Goal: Information Seeking & Learning: Learn about a topic

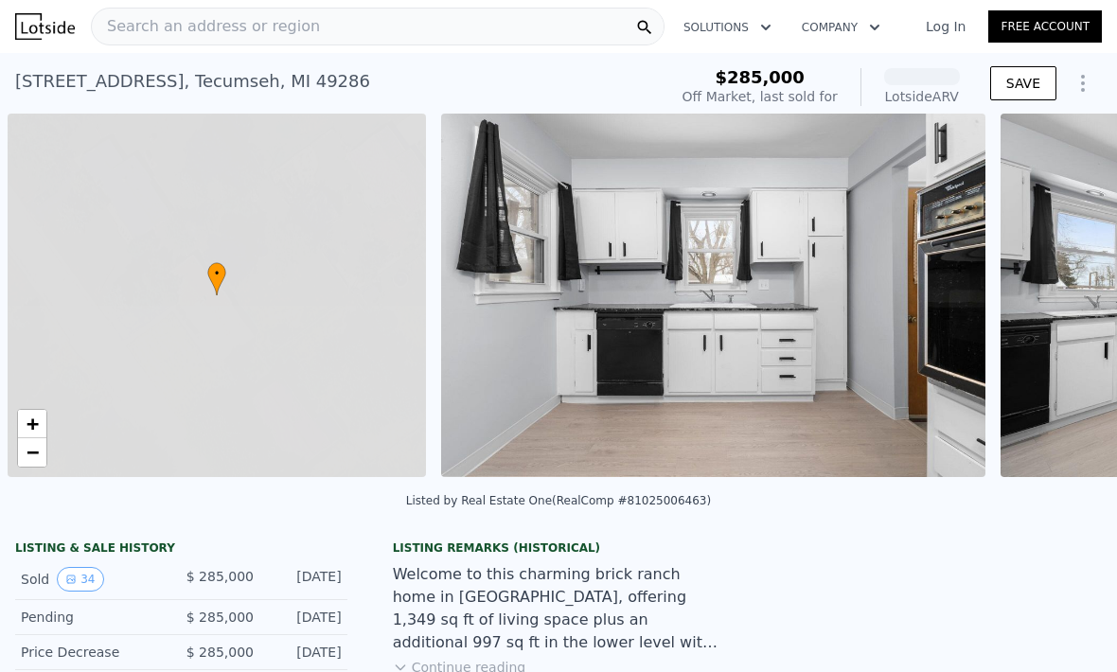
scroll to position [0, 8]
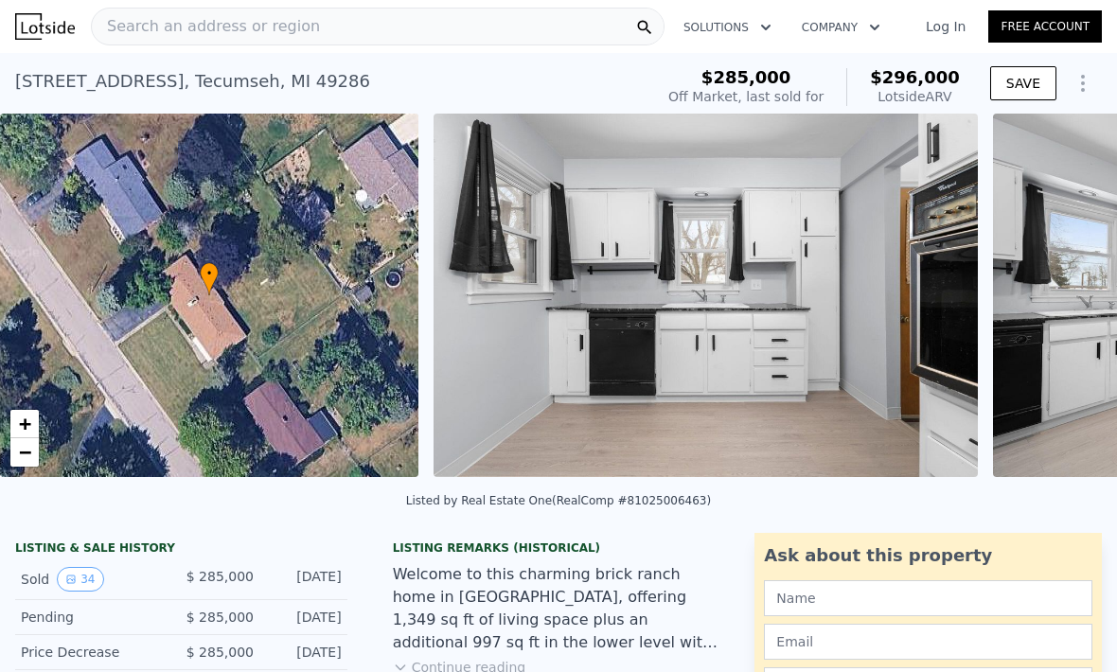
click at [147, 27] on span "Search an address or region" at bounding box center [206, 26] width 228 height 23
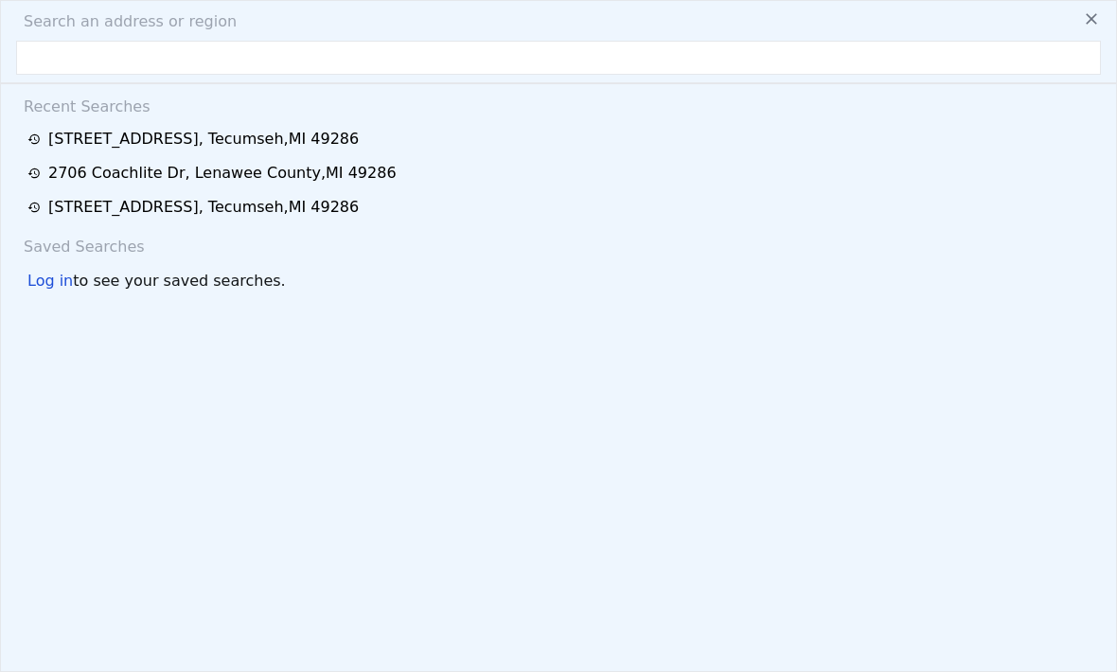
click at [49, 54] on input "text" at bounding box center [558, 58] width 1084 height 34
type input "[STREET_ADDRESS]"
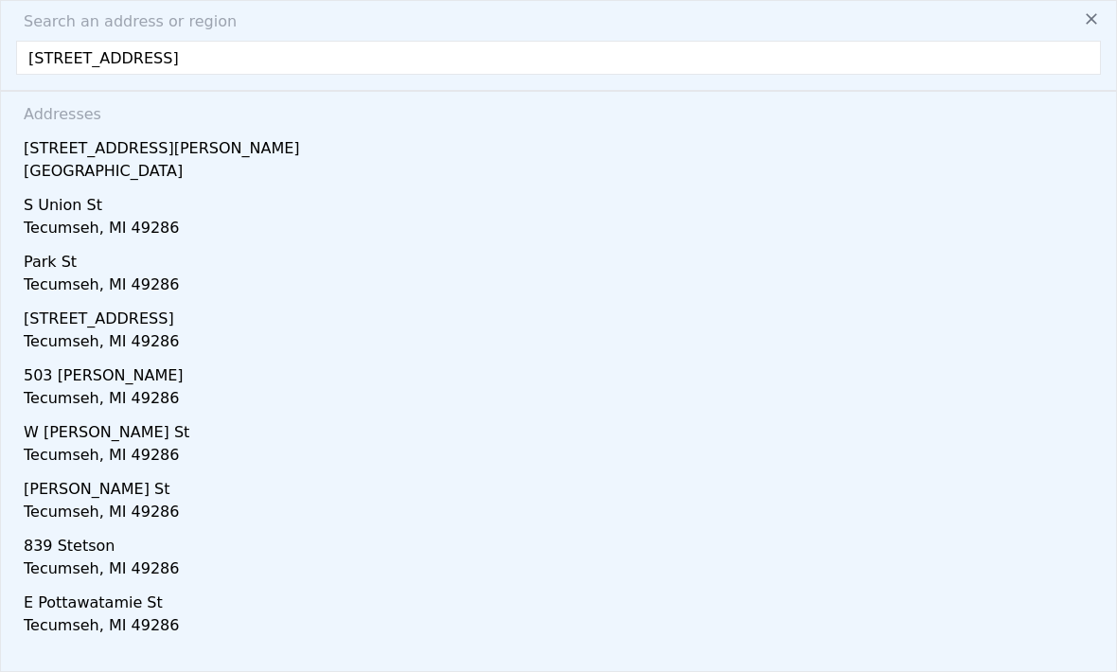
scroll to position [20, 0]
click at [95, 160] on div "[GEOGRAPHIC_DATA]" at bounding box center [562, 173] width 1077 height 26
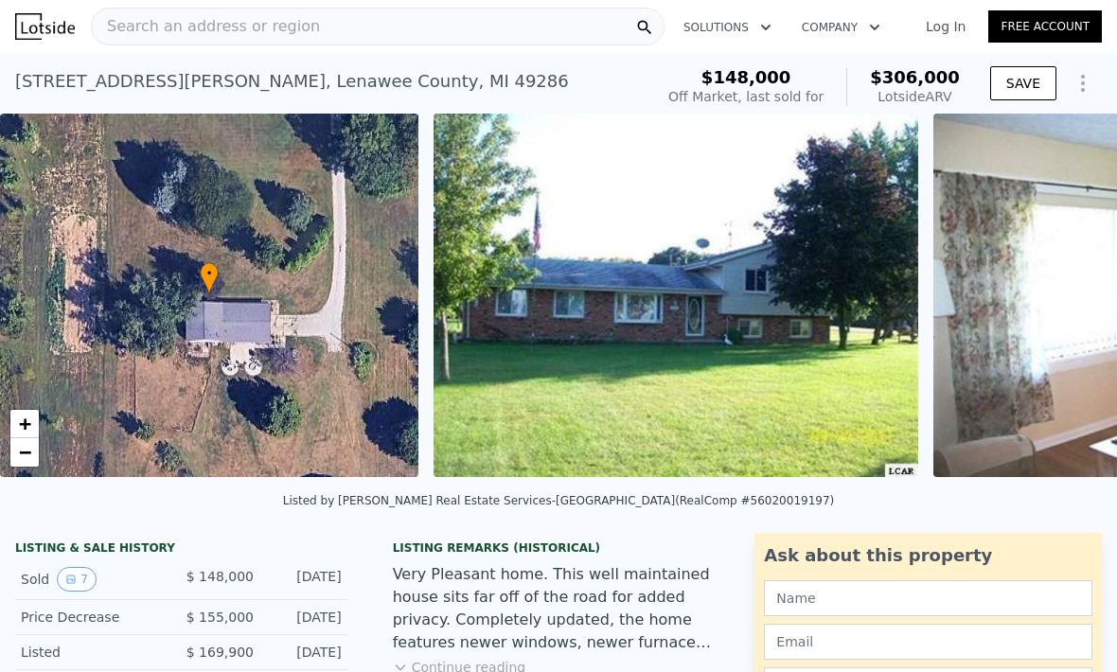
click at [746, 292] on img at bounding box center [675, 295] width 484 height 363
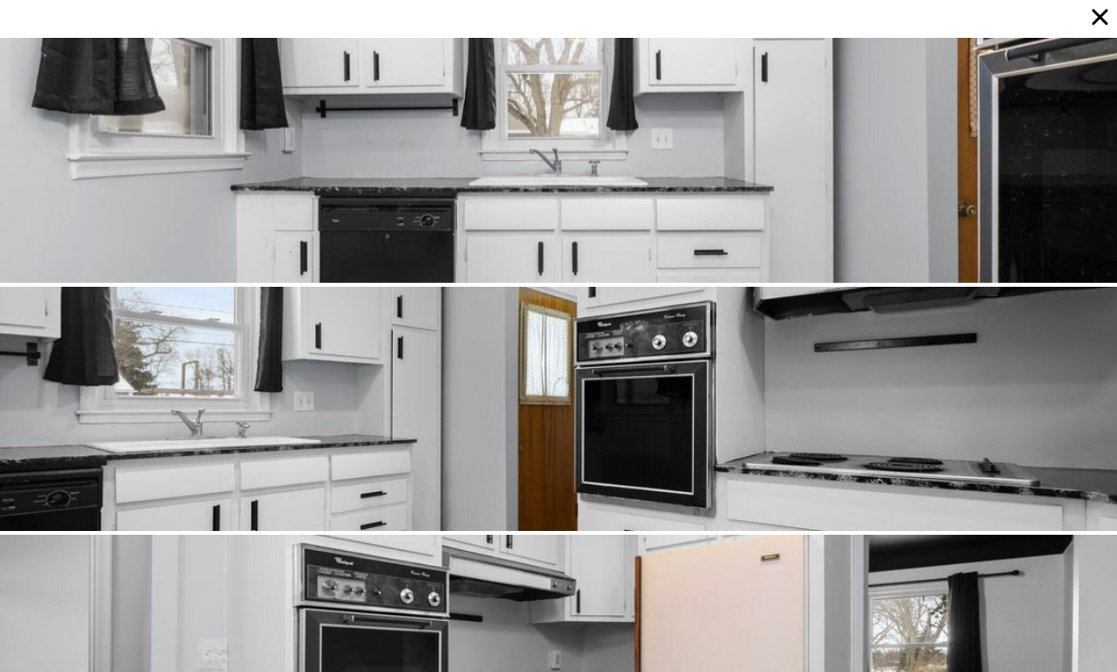
type input "$ 296,000"
type input "2"
type input "4"
type input "1.5"
type input "3.5"
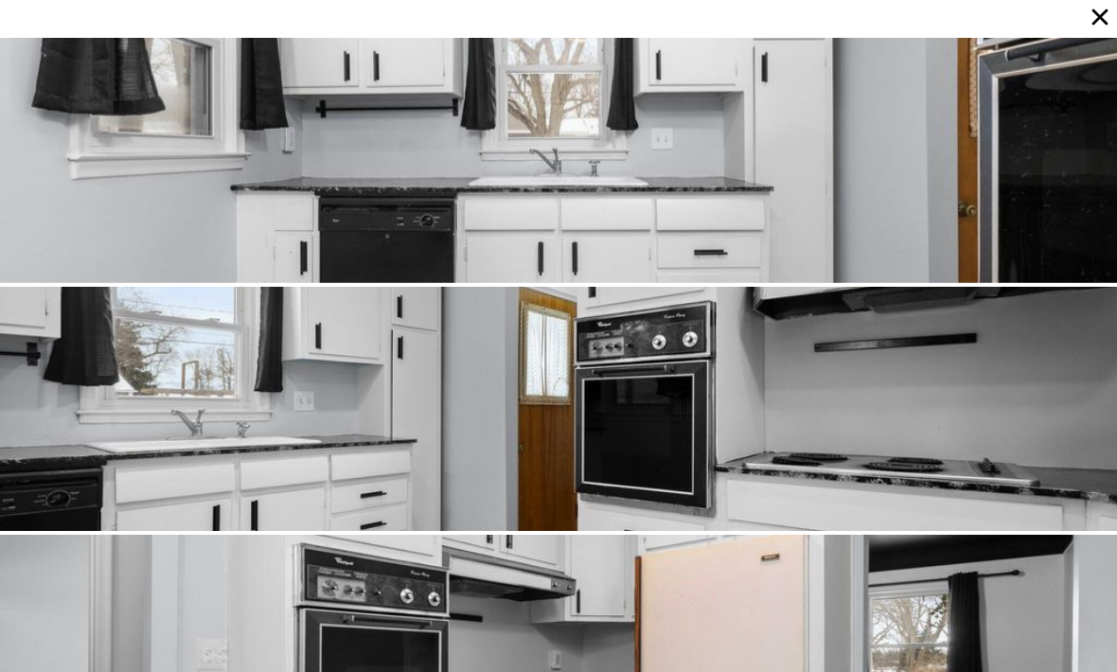
type input "1820"
type input "2992"
type input "9583.2"
type input "27007.2"
type input "-$ 26,458"
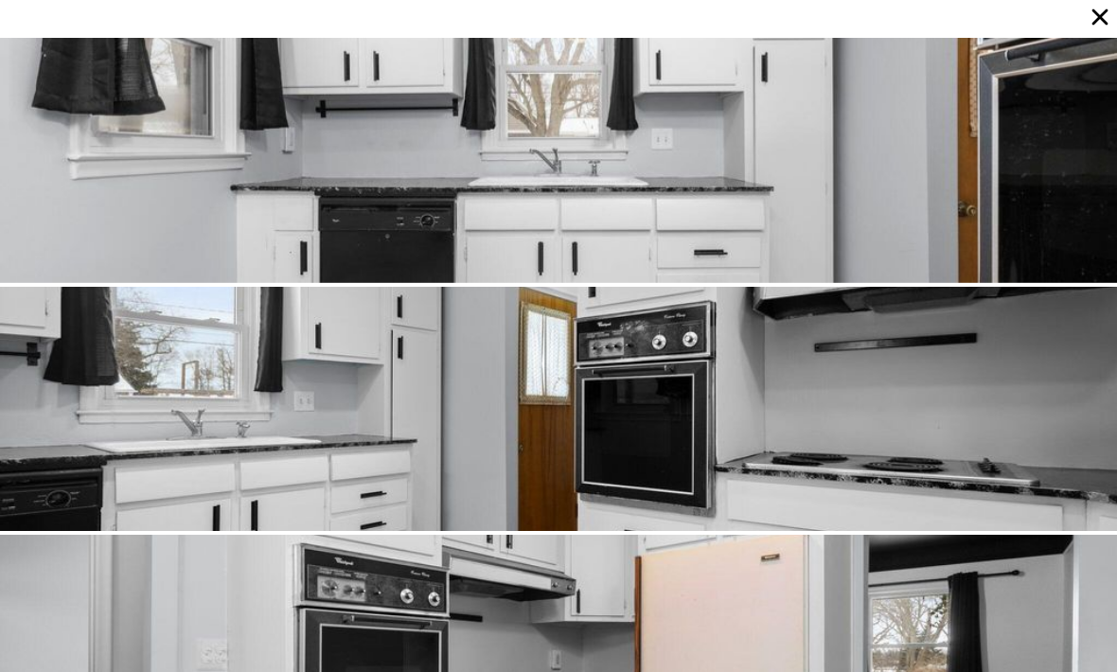
click at [1089, 18] on icon at bounding box center [1099, 17] width 26 height 26
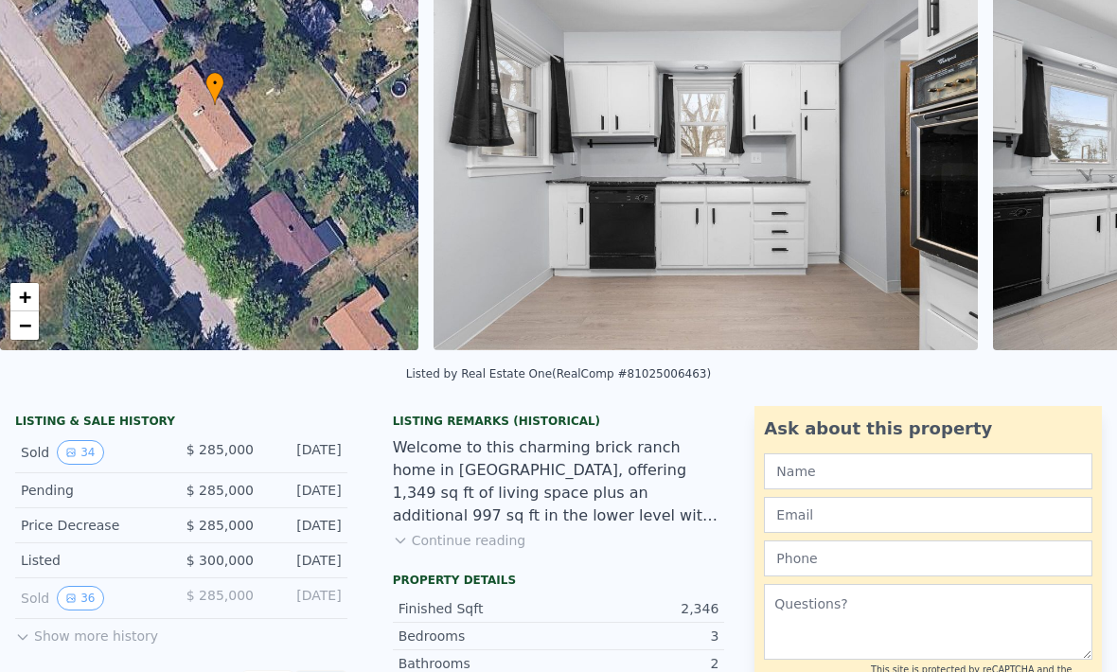
scroll to position [153, 0]
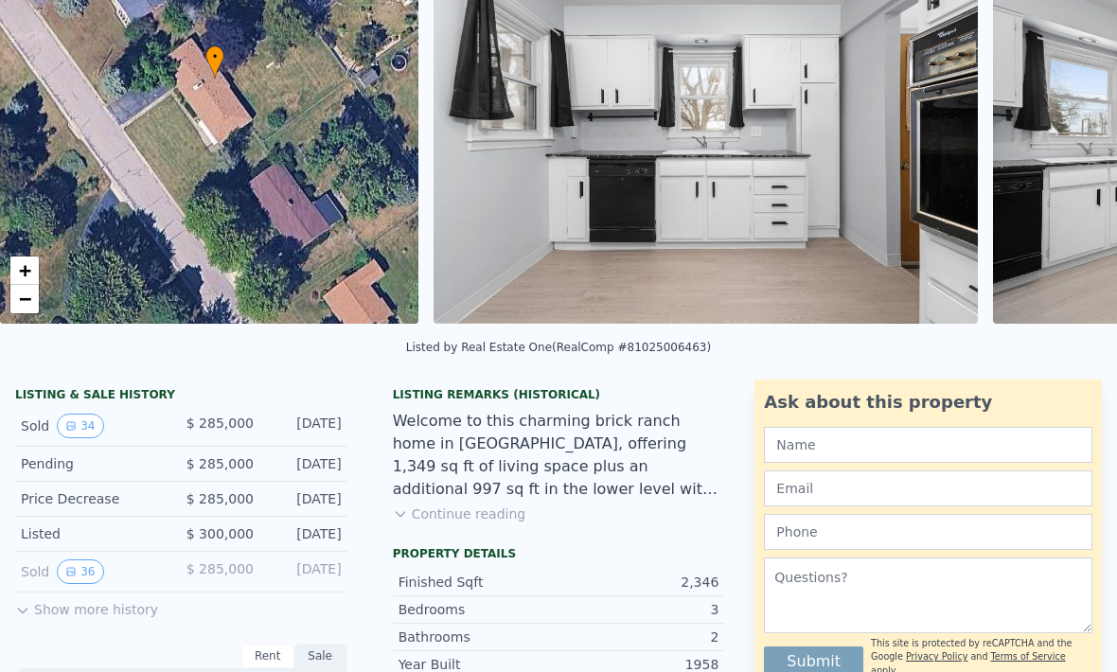
click at [444, 517] on button "Continue reading" at bounding box center [459, 513] width 133 height 19
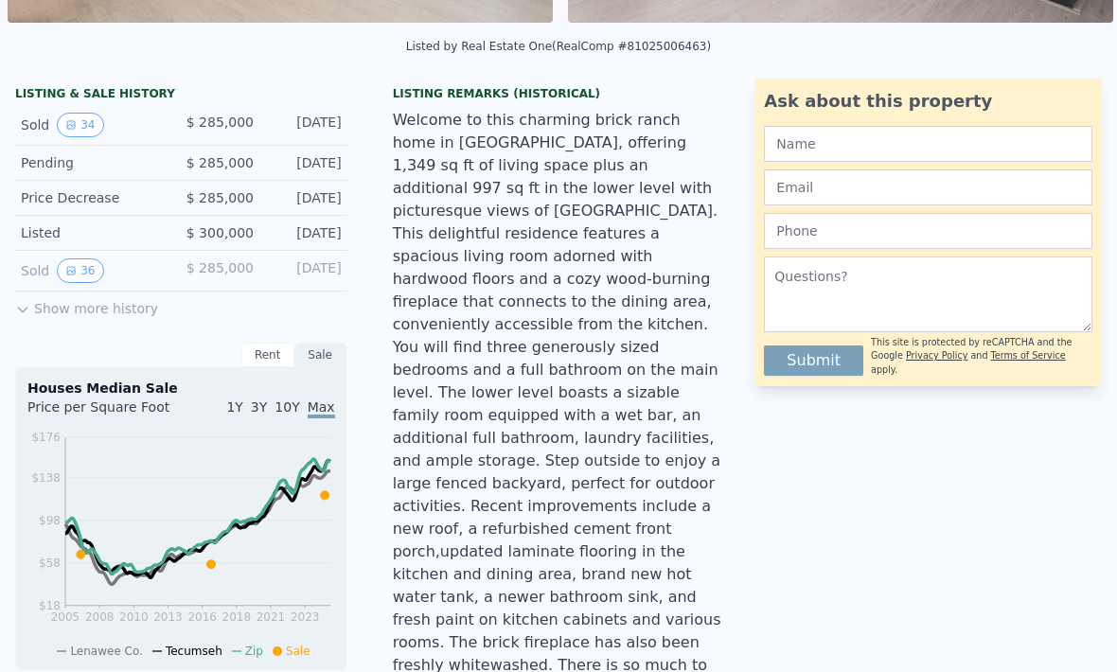
scroll to position [453, 0]
click at [118, 312] on button "Show more history" at bounding box center [86, 305] width 143 height 26
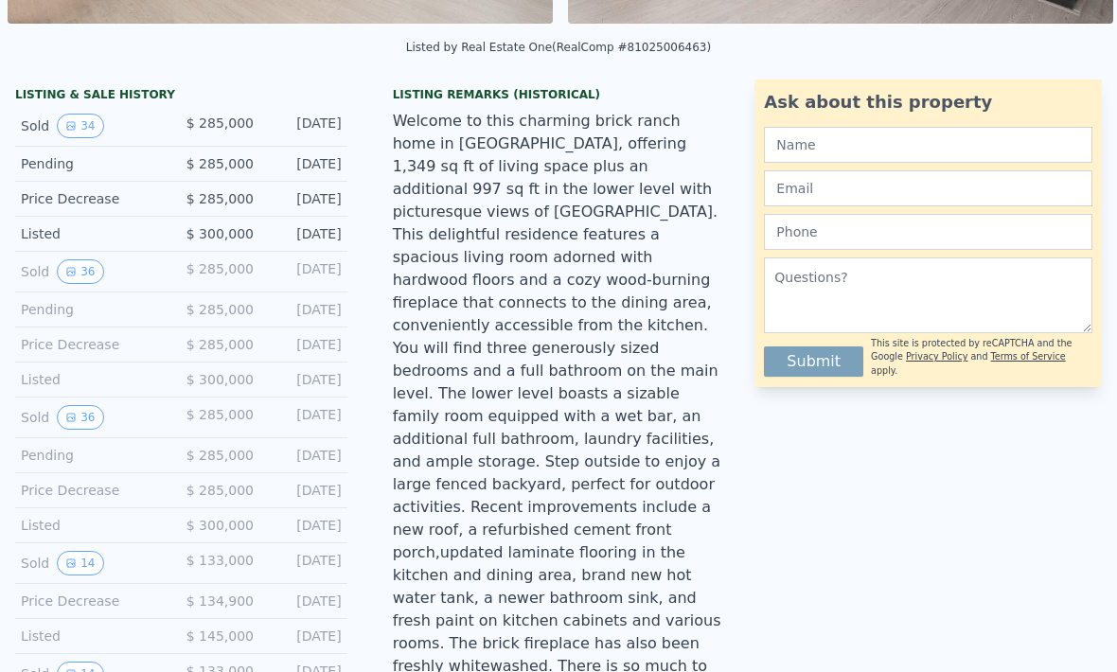
click at [94, 419] on button "36" at bounding box center [80, 417] width 46 height 25
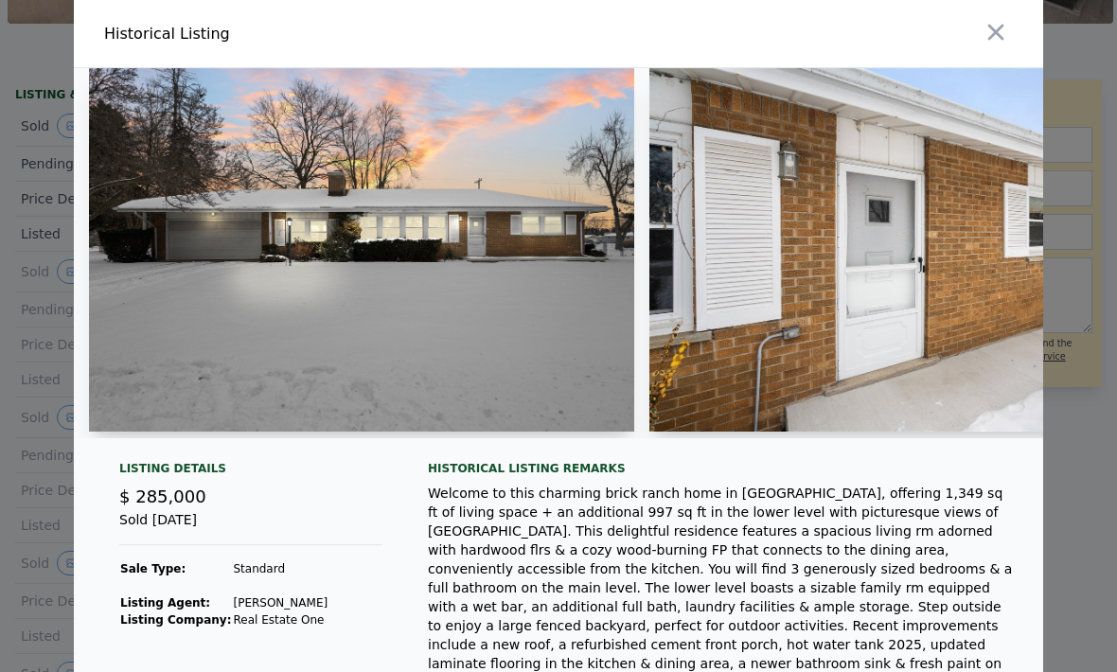
click at [997, 35] on icon "button" at bounding box center [996, 33] width 16 height 16
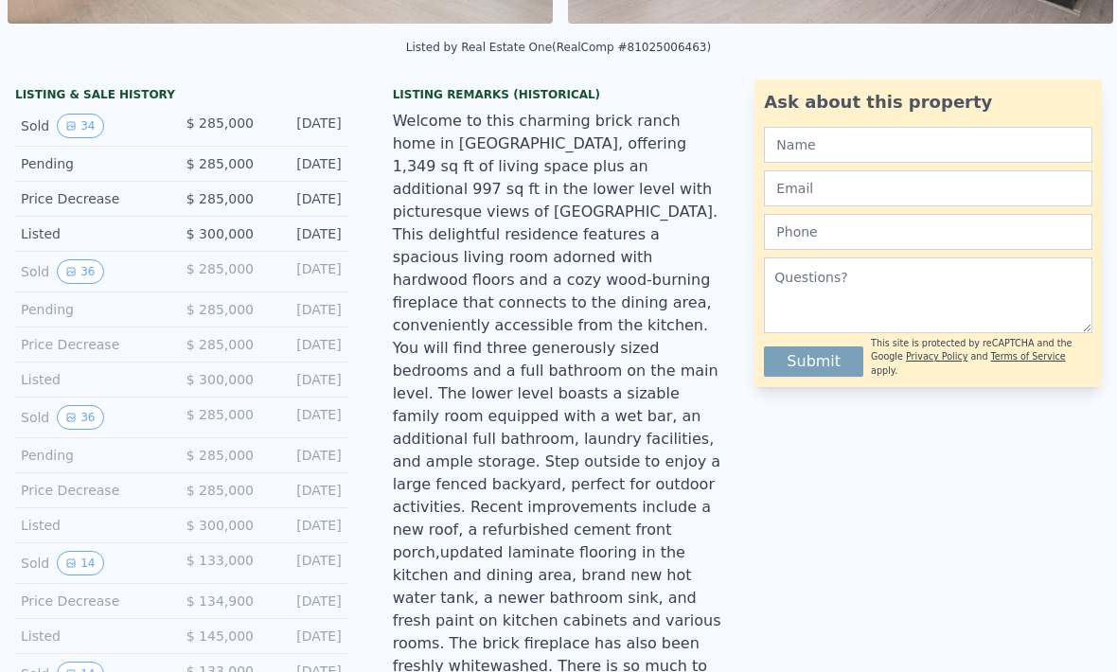
click at [89, 121] on button "34" at bounding box center [80, 126] width 46 height 25
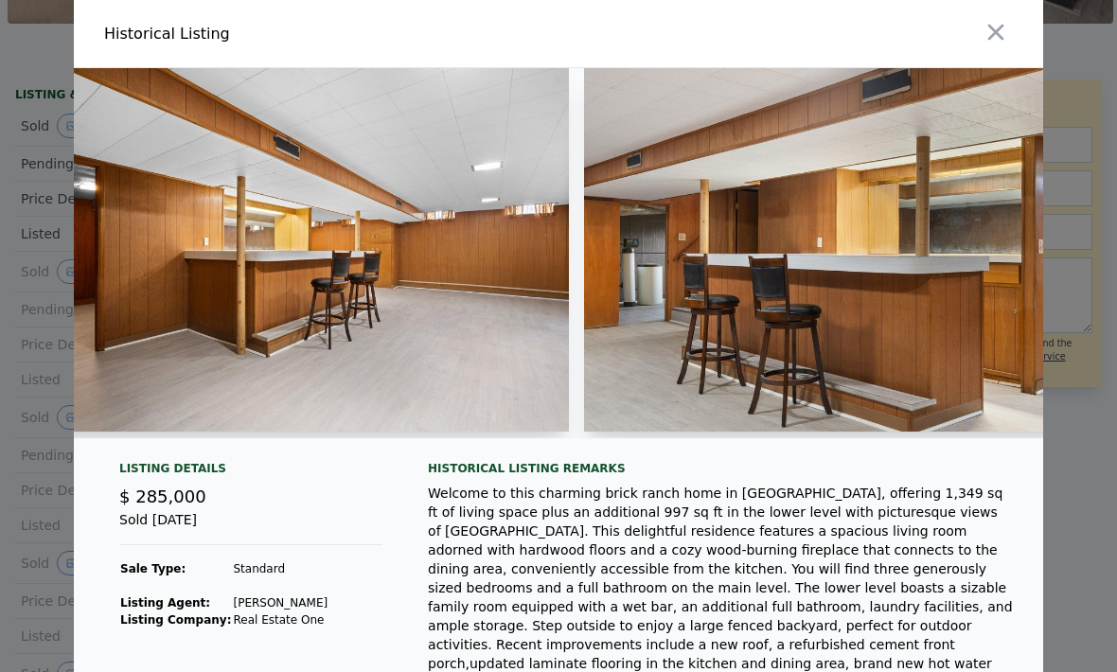
scroll to position [0, 11788]
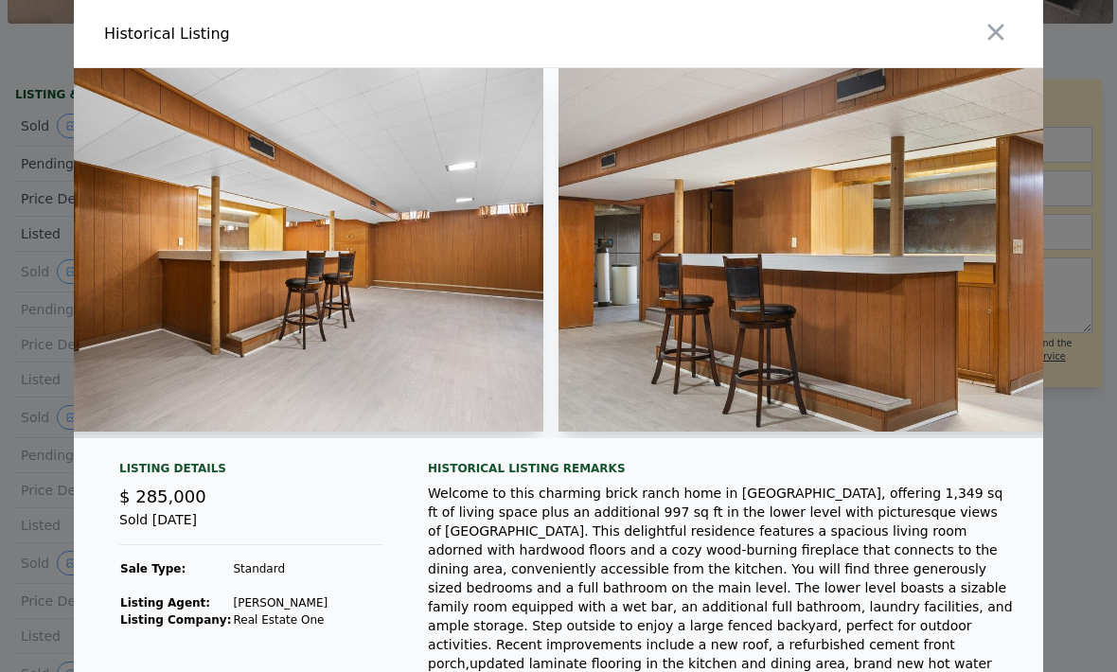
click at [994, 26] on icon "button" at bounding box center [995, 32] width 26 height 26
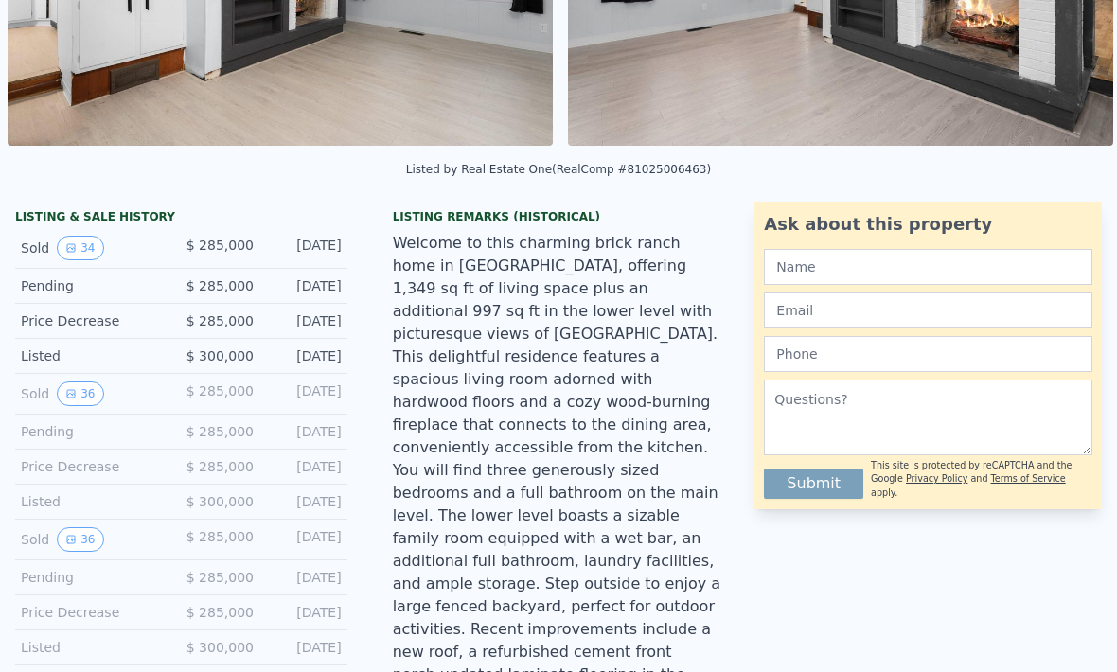
scroll to position [332, 0]
click at [97, 394] on button "36" at bounding box center [80, 392] width 46 height 25
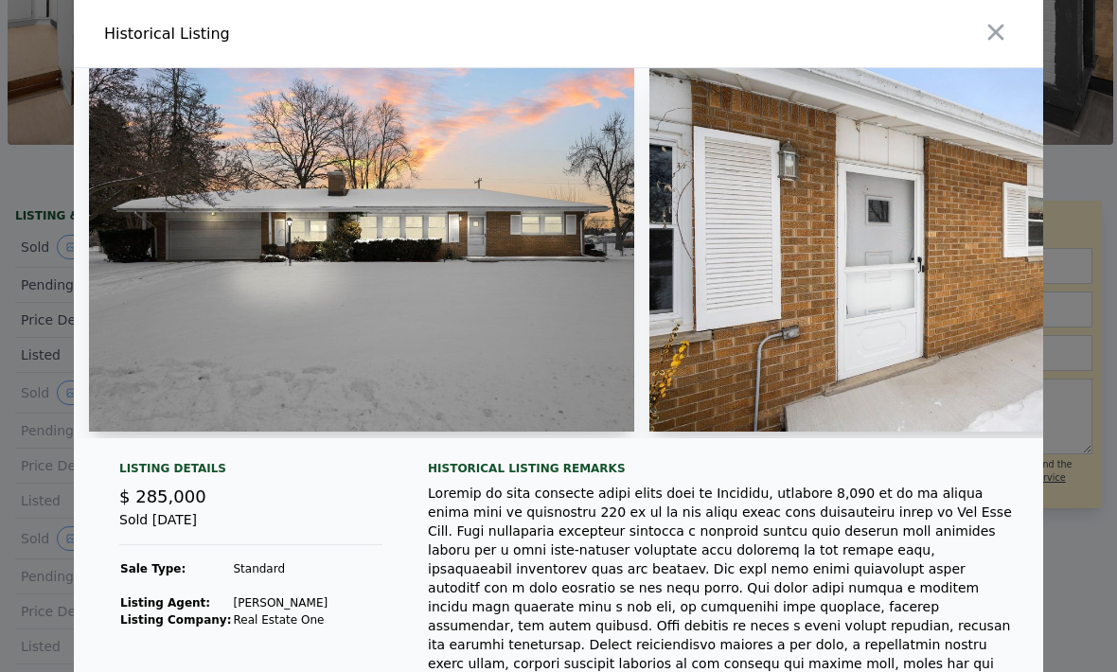
click at [995, 33] on icon "button" at bounding box center [996, 33] width 16 height 16
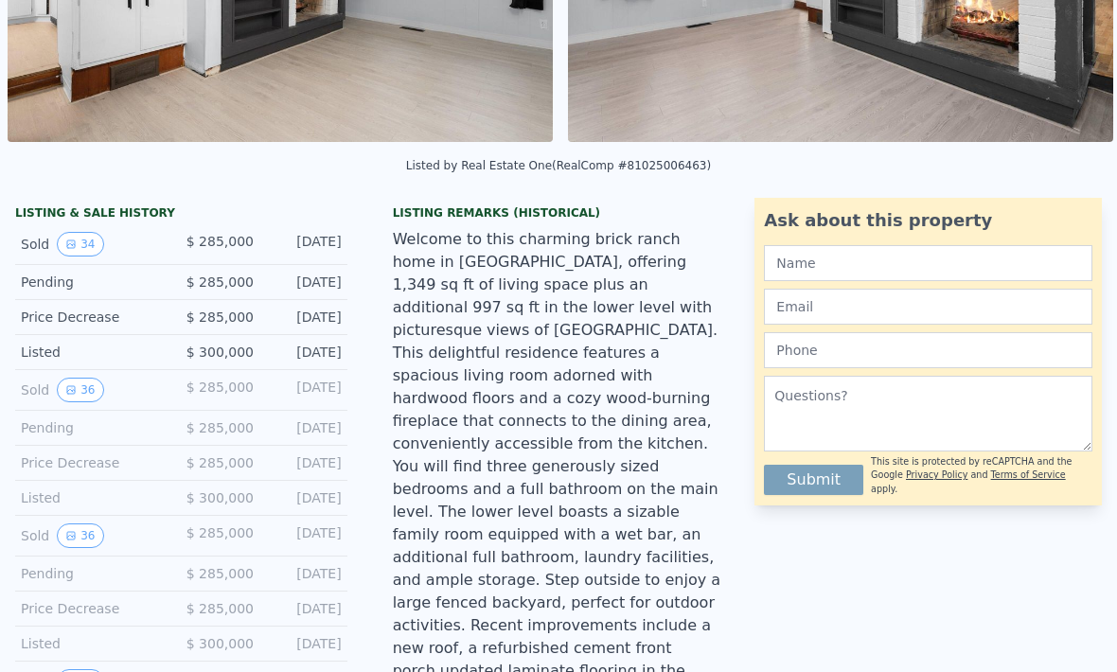
scroll to position [334, 0]
click at [96, 533] on button "36" at bounding box center [80, 536] width 46 height 25
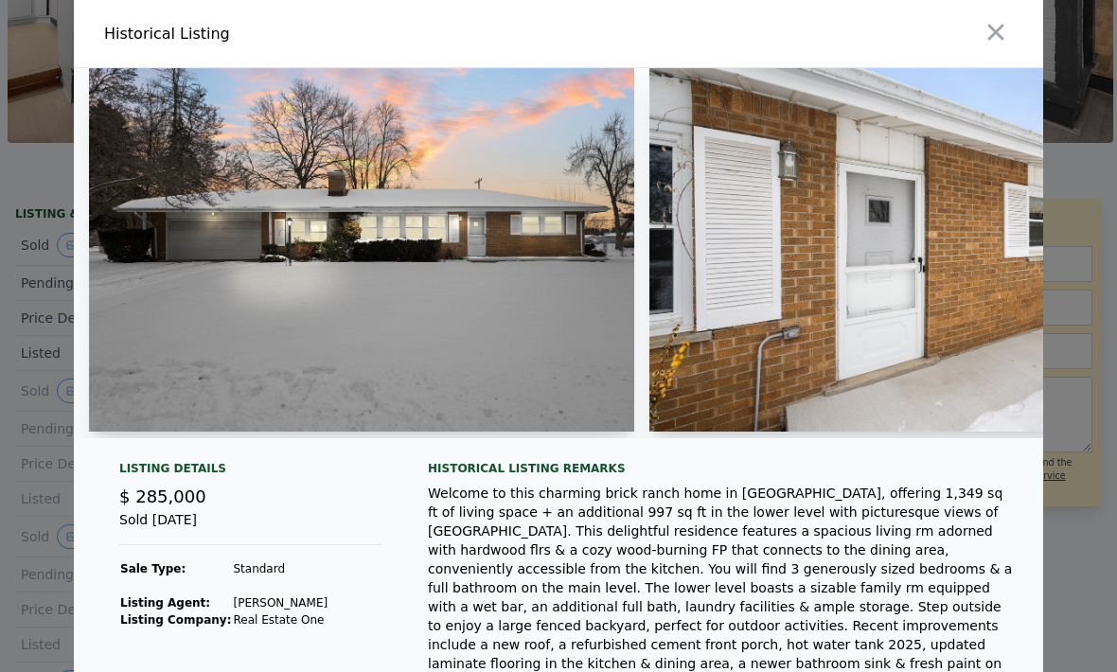
click at [983, 45] on button "button" at bounding box center [995, 32] width 34 height 34
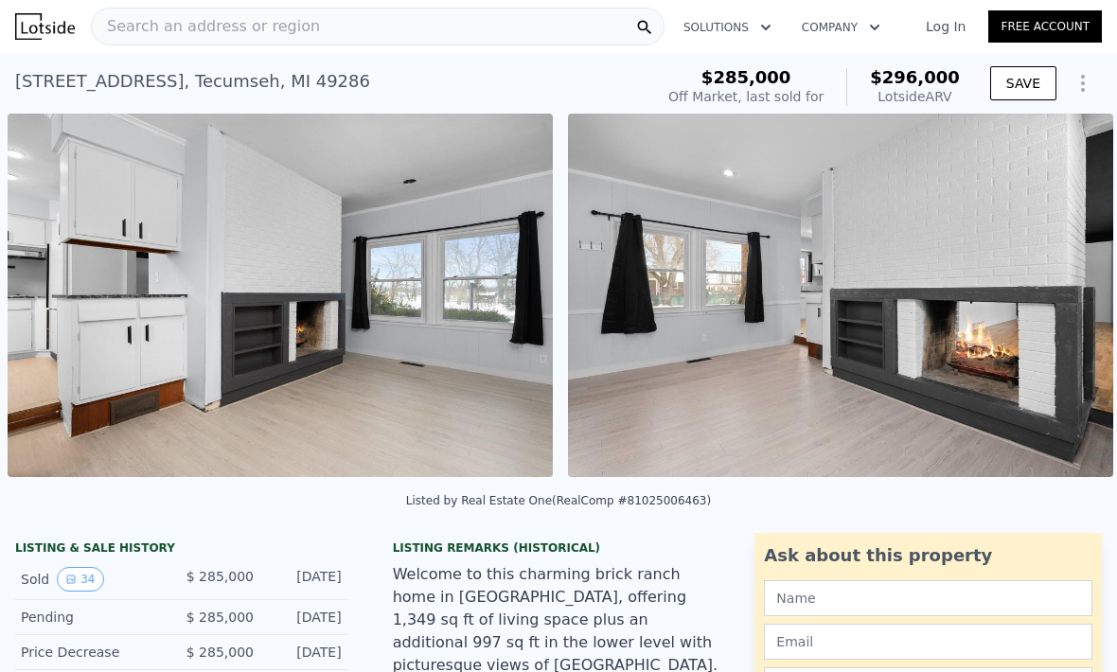
scroll to position [0, 0]
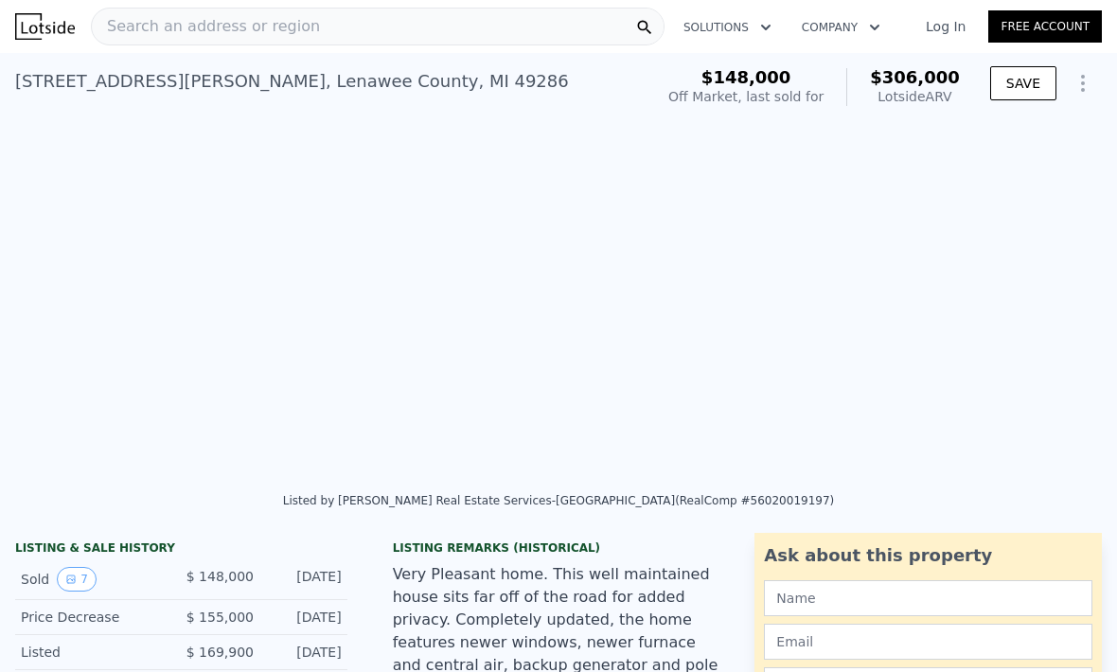
type input "$ 306,000"
type input "3"
type input "1"
type input "1.5"
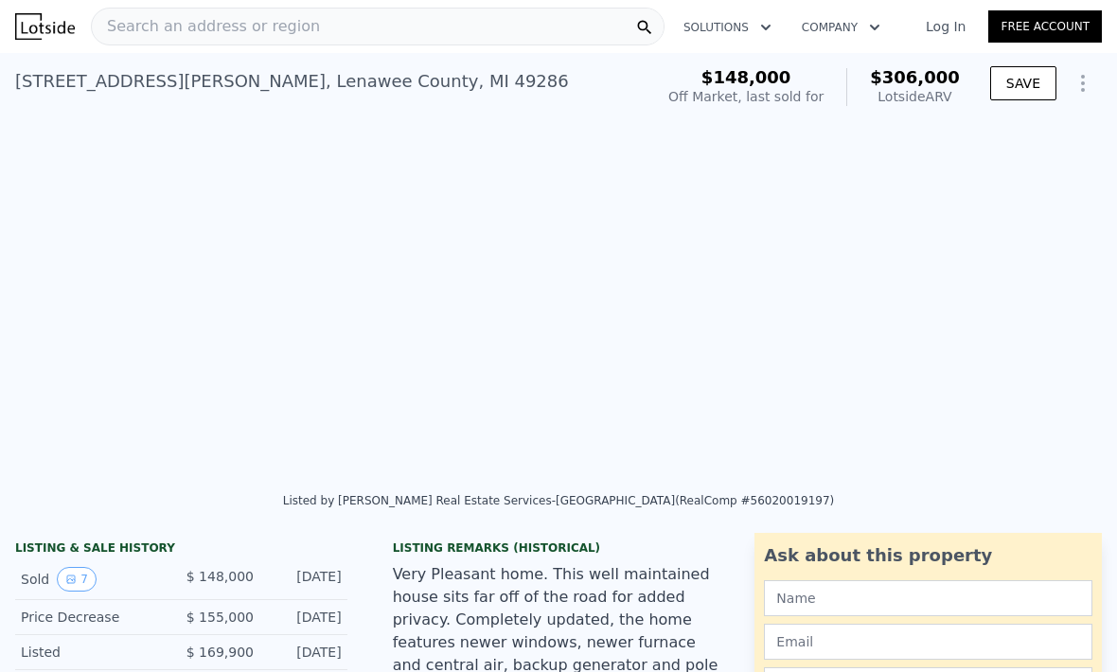
type input "1553"
type input "1834"
type input "168141.6"
type input "220849.2"
type input "$ 128,255"
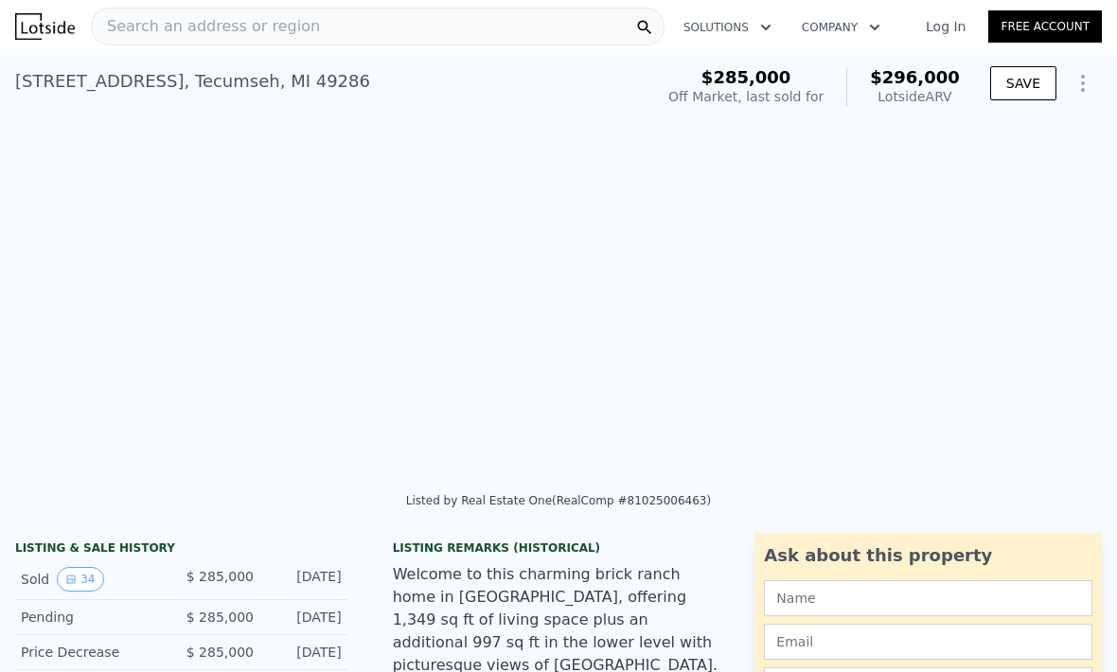
type input "$ 296,000"
type input "2"
type input "4"
type input "1.5"
type input "3.5"
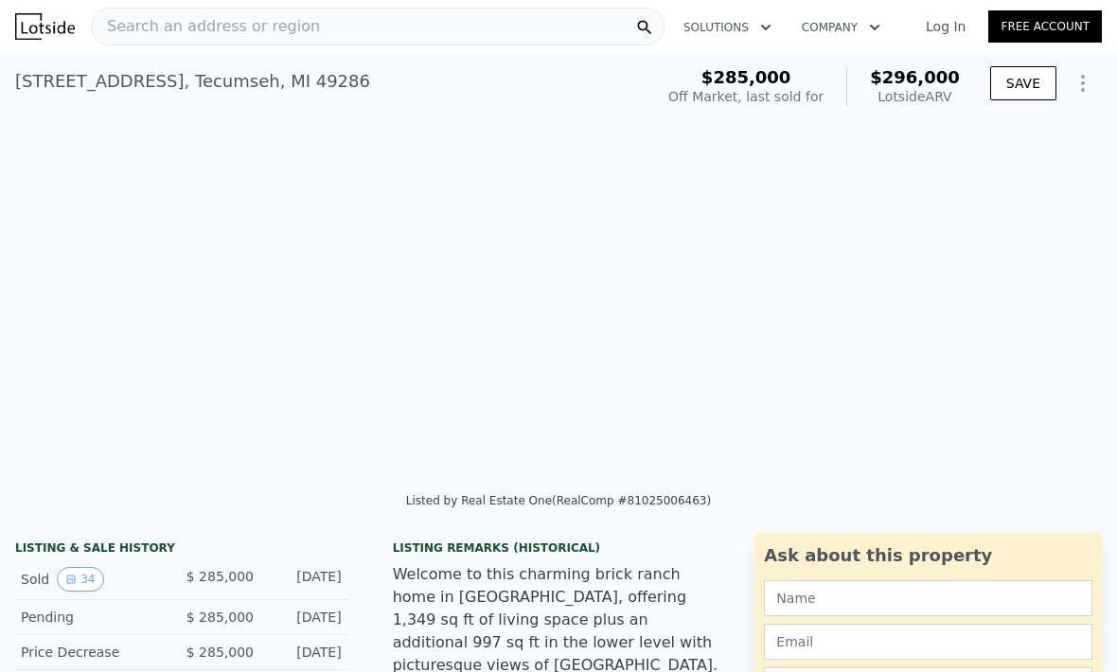
type input "1820"
type input "2992"
type input "9583.2"
type input "27007.2"
type input "-$ 26,458"
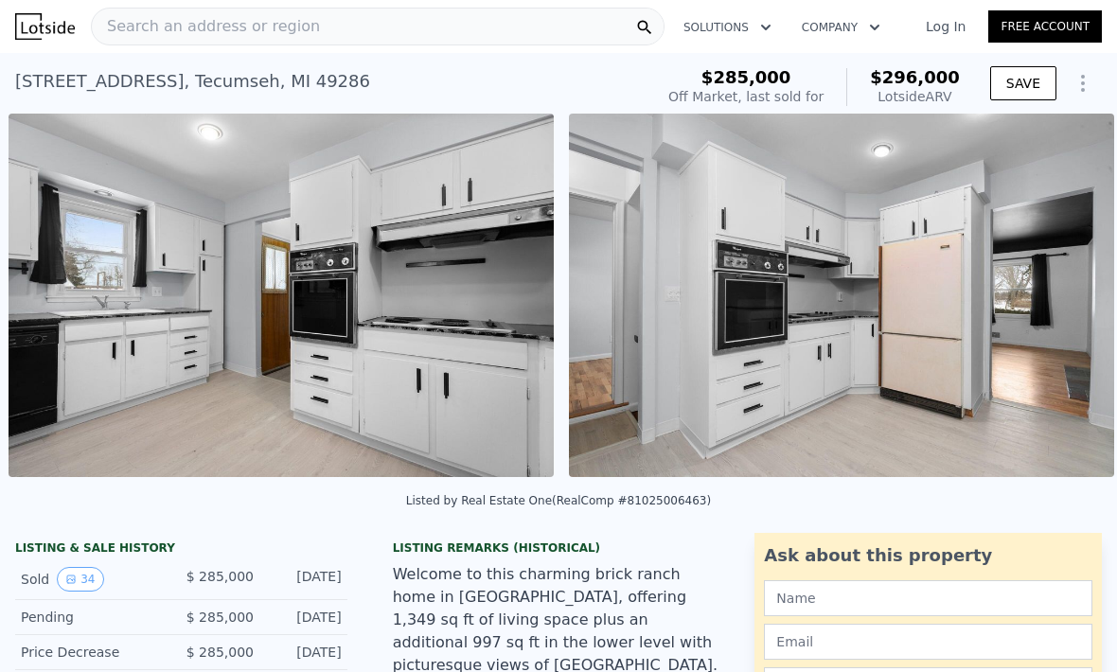
scroll to position [0, 993]
